Goal: Task Accomplishment & Management: Use online tool/utility

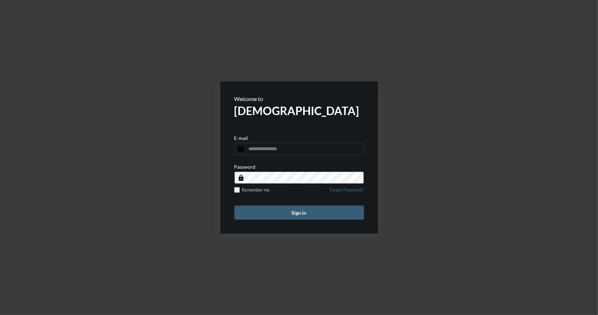
click at [262, 148] on input "email" at bounding box center [300, 149] width 130 height 12
type input "**********"
click at [297, 214] on button "Sign in" at bounding box center [300, 212] width 130 height 14
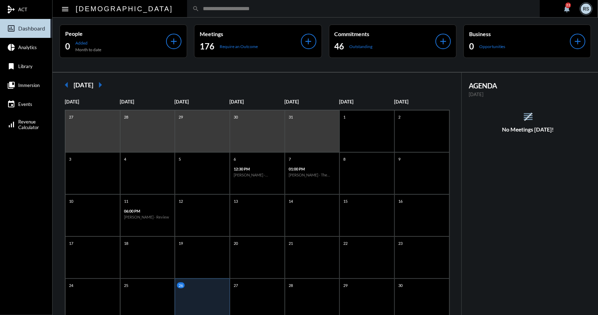
click at [199, 10] on input "text" at bounding box center [366, 9] width 335 height 6
